Goal: Information Seeking & Learning: Learn about a topic

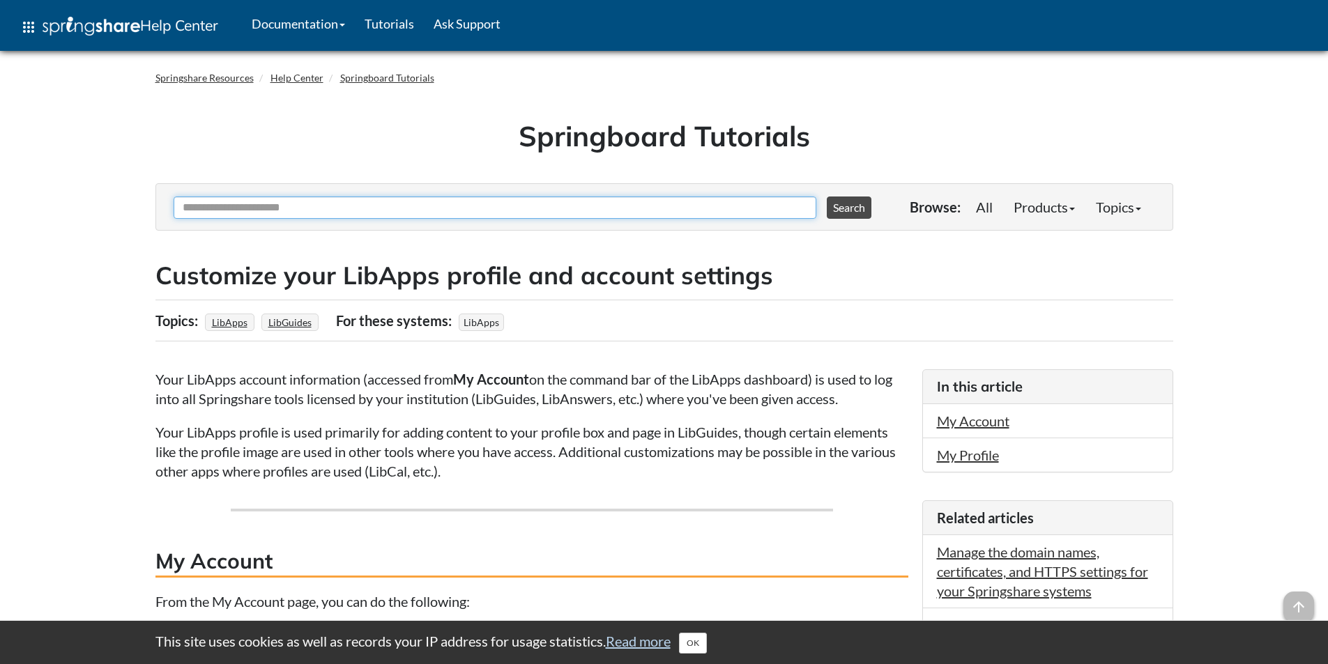
click at [289, 197] on input "Ask Another Question" at bounding box center [495, 208] width 643 height 22
type input "**********"
click at [827, 197] on button "Search" at bounding box center [849, 208] width 45 height 22
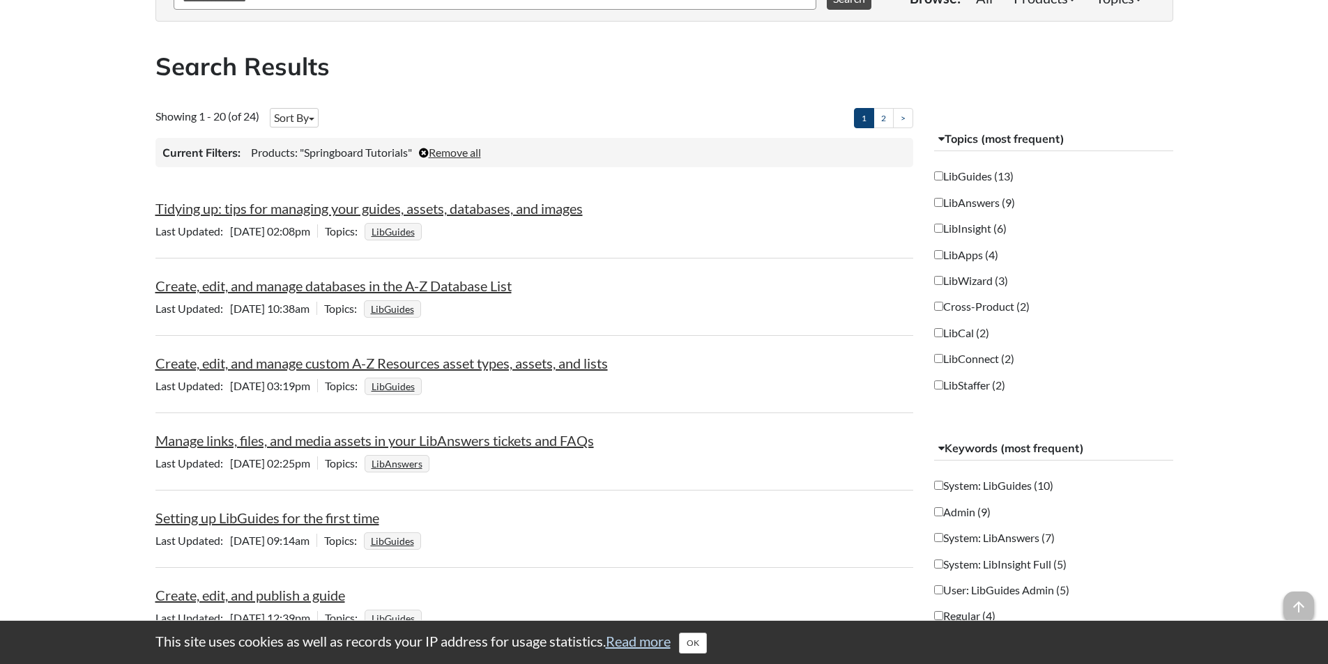
scroll to position [279, 0]
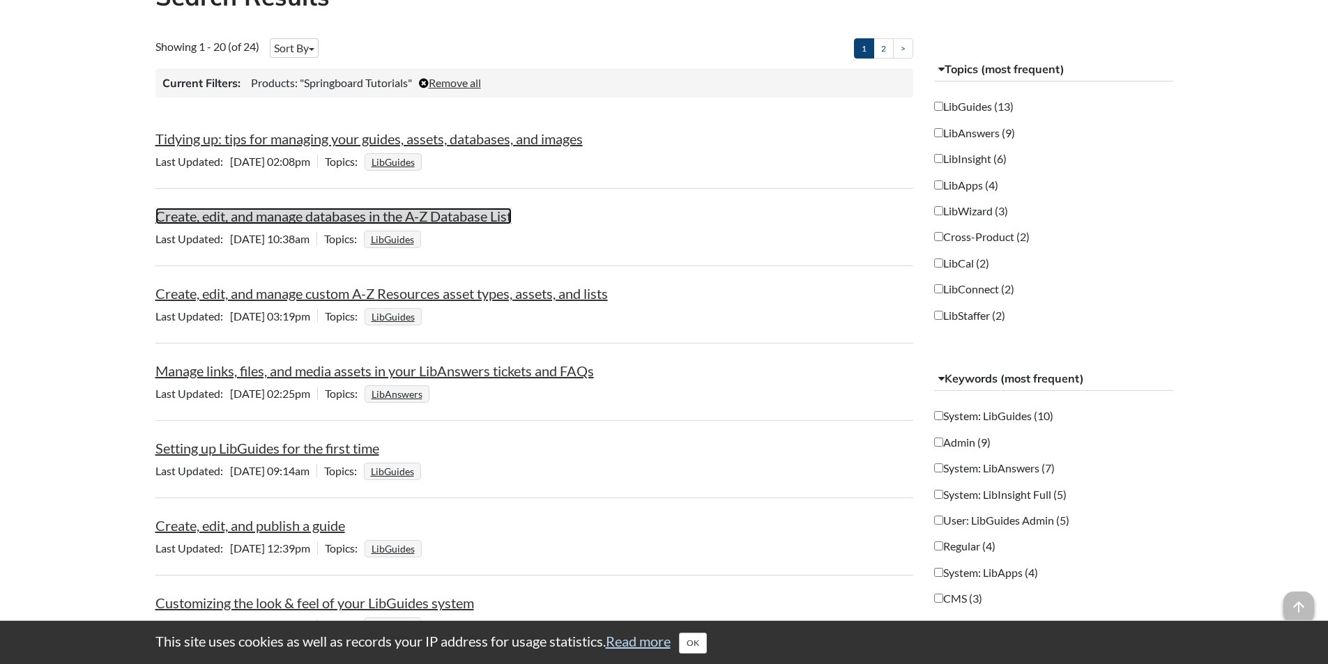
click at [282, 216] on link "Create, edit, and manage databases in the A-Z Database List" at bounding box center [333, 216] width 356 height 17
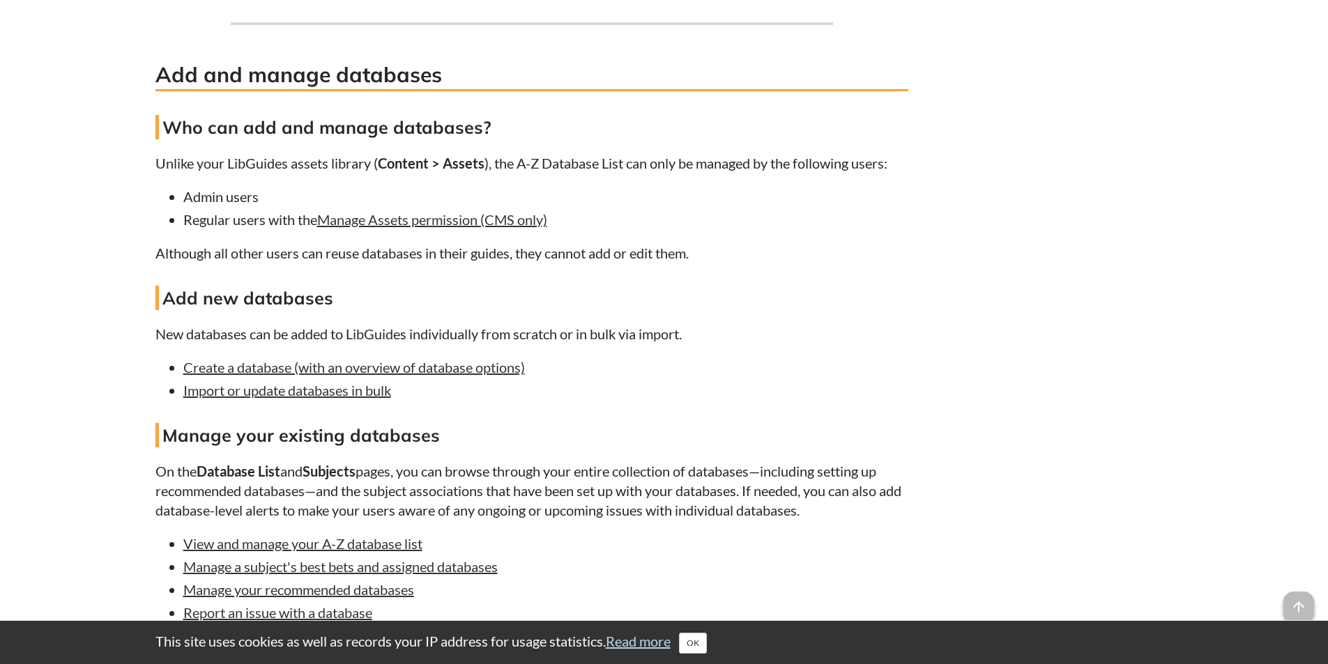
scroll to position [3207, 0]
